Goal: Transaction & Acquisition: Purchase product/service

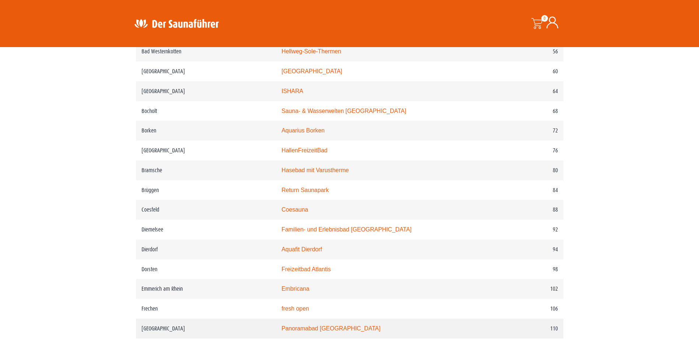
scroll to position [331, 0]
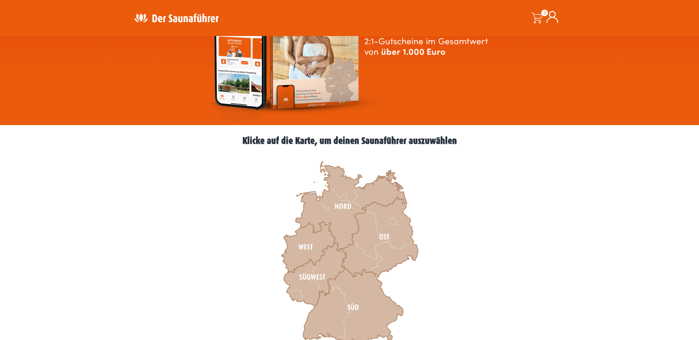
scroll to position [147, 0]
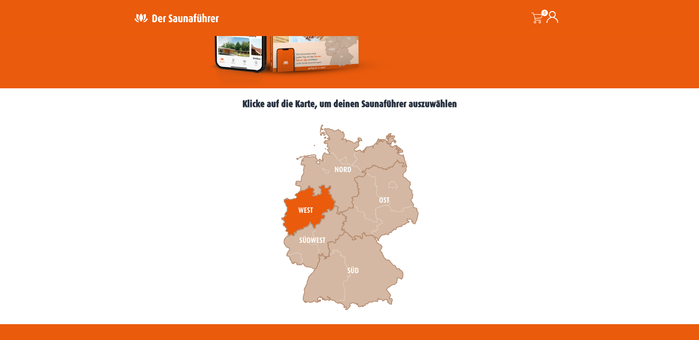
click at [307, 211] on icon at bounding box center [308, 210] width 54 height 51
